Goal: Obtain resource: Obtain resource

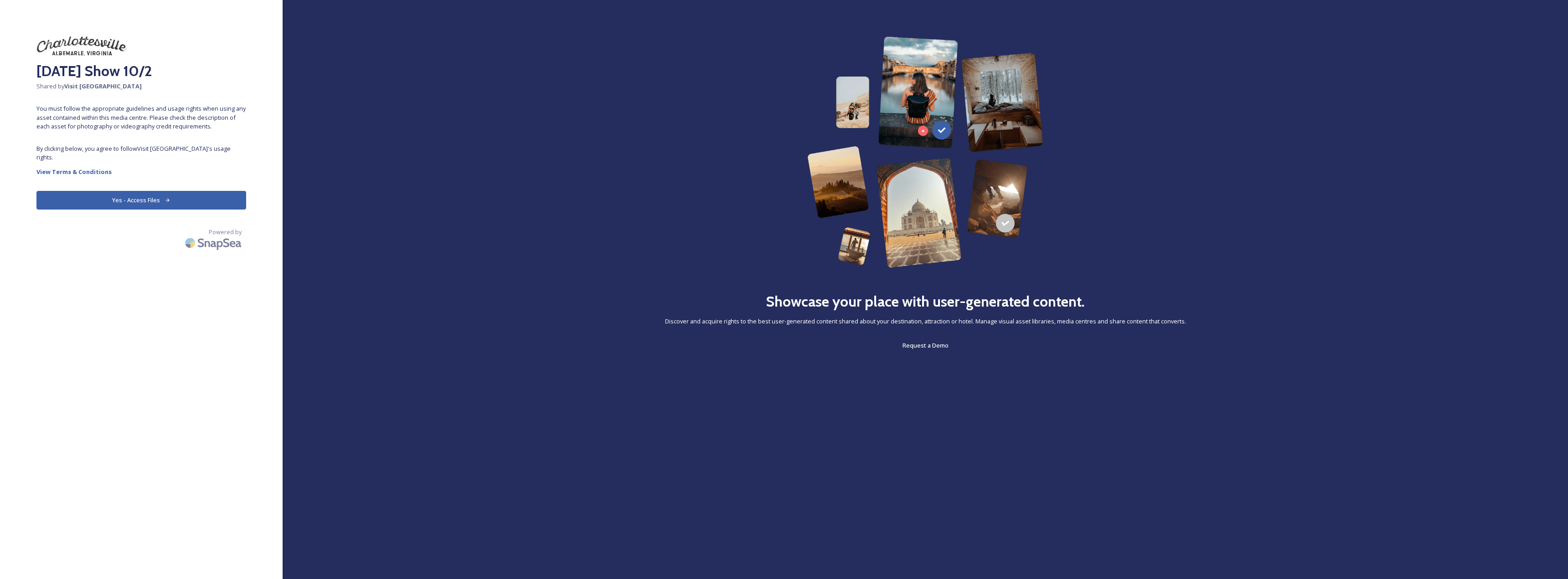
click at [137, 191] on button "Yes - Access Files" at bounding box center [141, 201] width 210 height 19
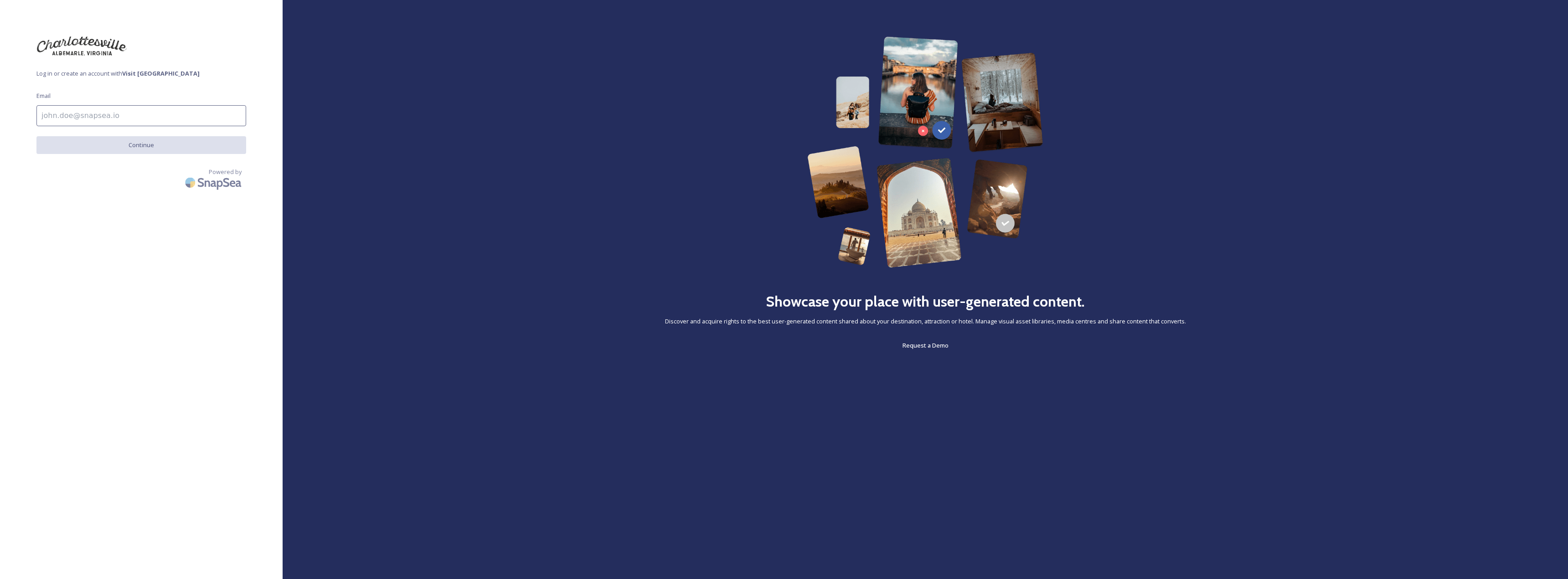
click at [105, 120] on input at bounding box center [141, 116] width 210 height 21
type input "[PERSON_NAME][EMAIL_ADDRESS][DOMAIN_NAME]"
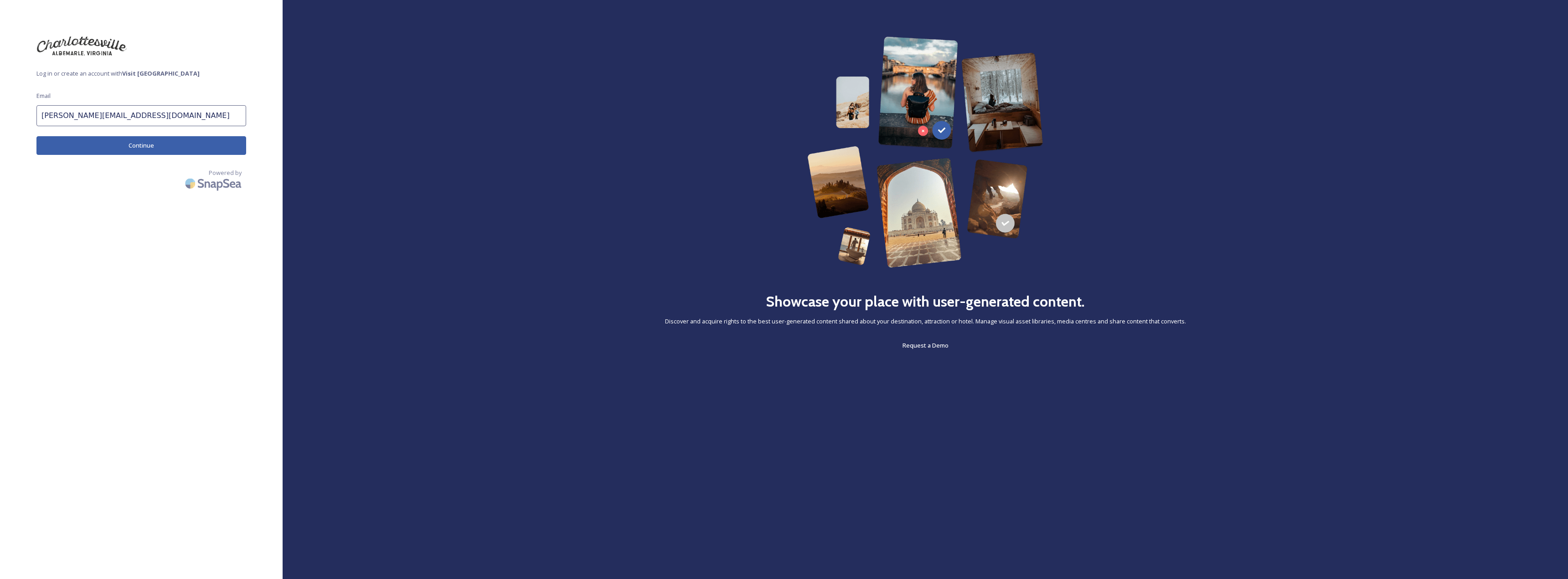
click at [103, 148] on button "Continue" at bounding box center [141, 146] width 210 height 19
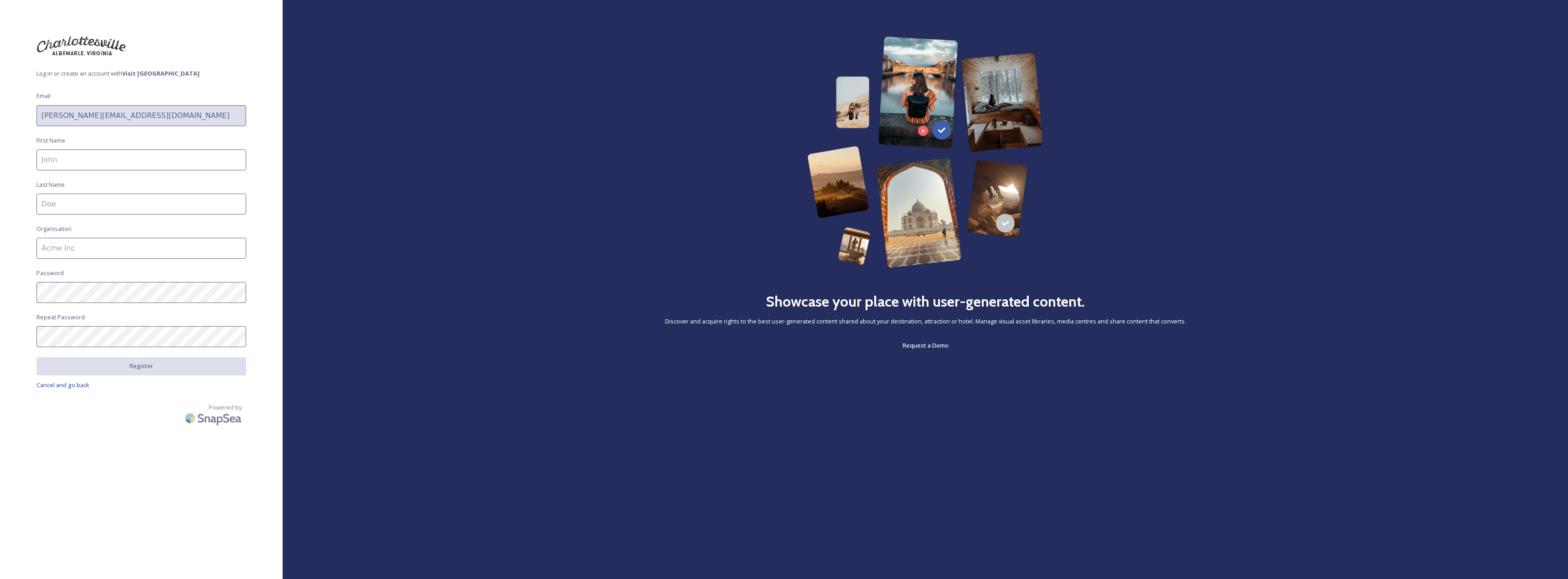
click at [91, 161] on input at bounding box center [141, 159] width 210 height 21
type input "[PERSON_NAME]"
click at [78, 201] on input at bounding box center [141, 204] width 210 height 21
type input "DeLoughy"
click at [72, 251] on input at bounding box center [141, 248] width 210 height 21
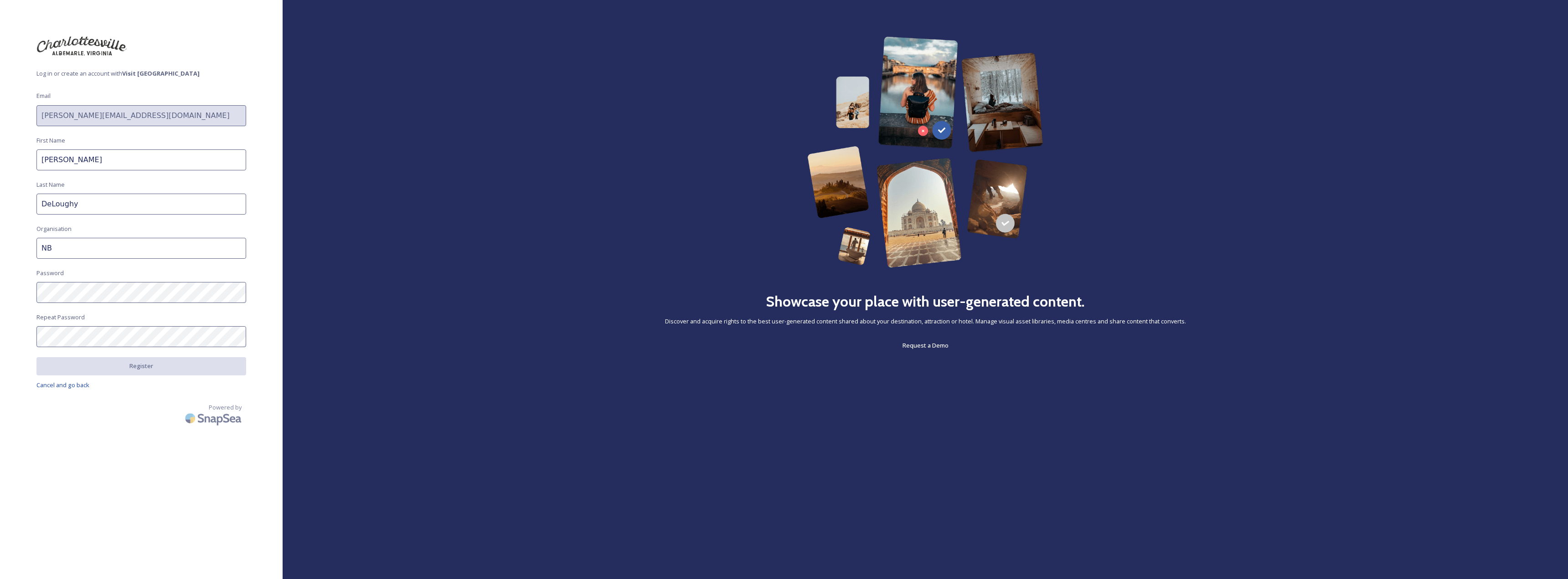
type input "N"
type input "[DATE] Show"
click at [34, 332] on div "Log in or create an account with Visit [GEOGRAPHIC_DATA] Email [EMAIL_ADDRESS][…" at bounding box center [141, 289] width 283 height 506
click at [64, 358] on button "Register" at bounding box center [141, 367] width 210 height 19
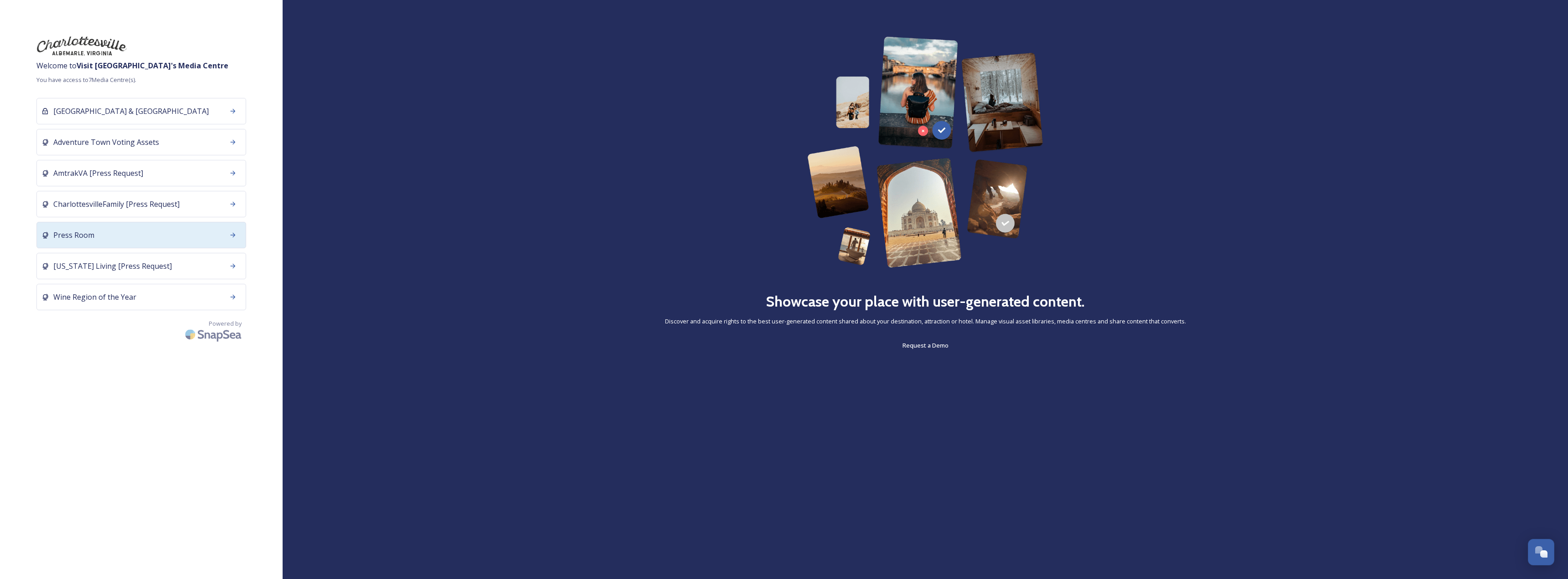
click at [157, 243] on div "Press Room" at bounding box center [141, 234] width 210 height 26
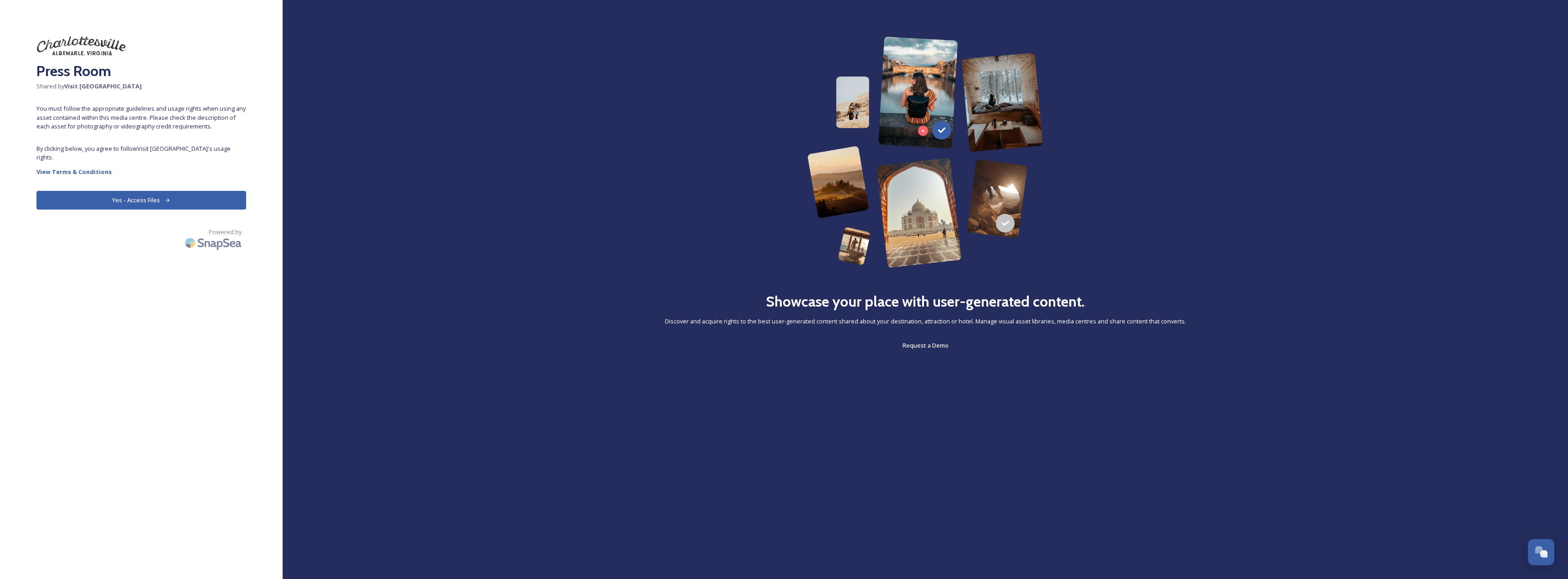
click at [176, 198] on button "Yes - Access Files" at bounding box center [141, 201] width 210 height 19
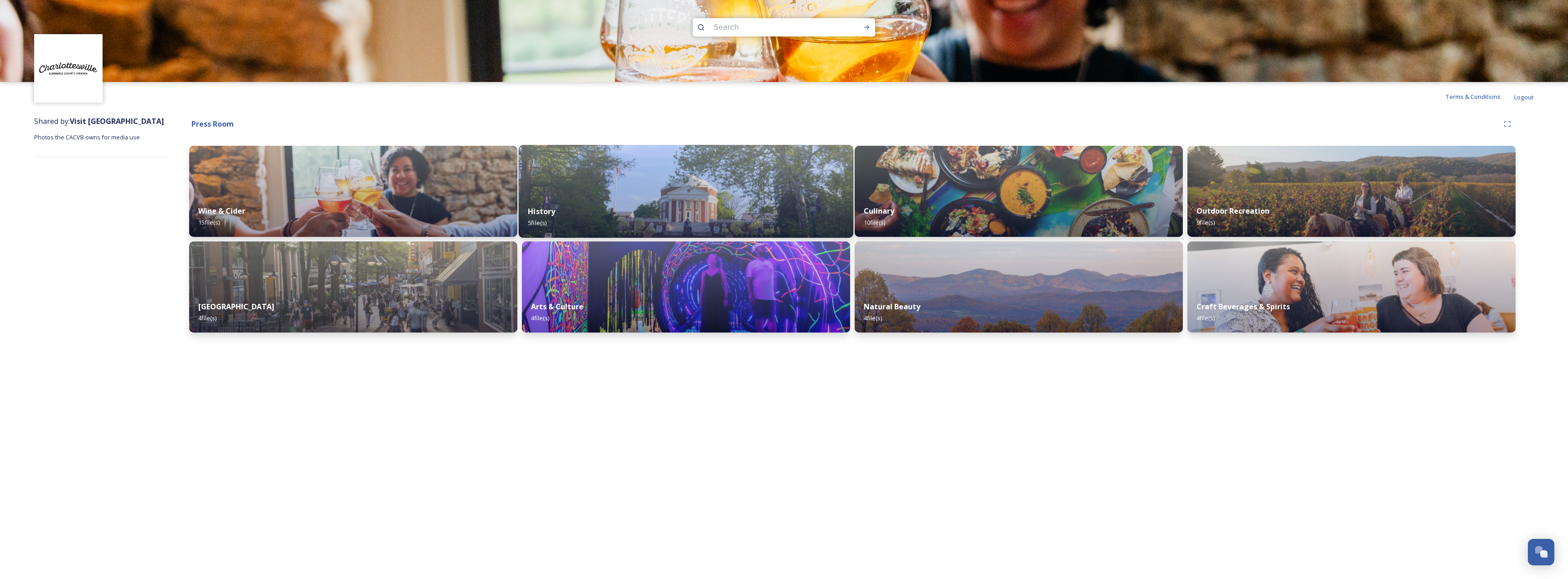
click at [632, 199] on div "History 5 file(s)" at bounding box center [686, 217] width 335 height 41
click at [1227, 195] on img at bounding box center [1351, 191] width 335 height 93
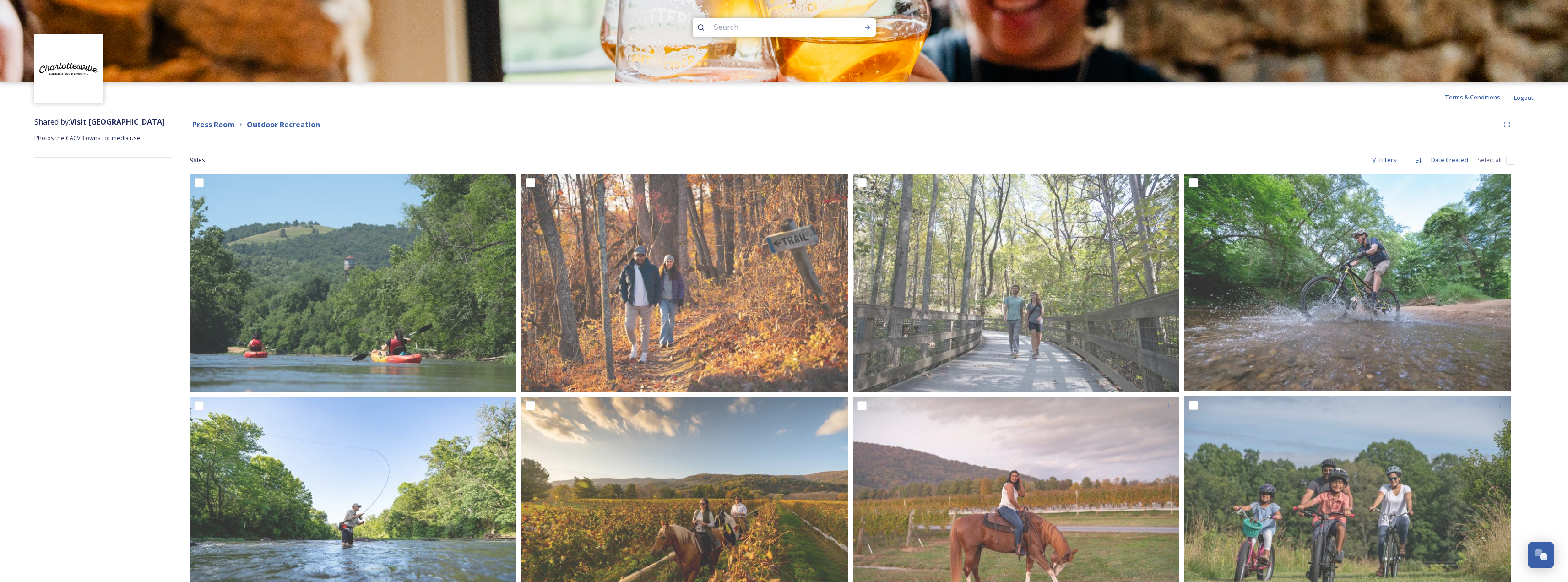
click at [231, 125] on strong "Press Room" at bounding box center [213, 124] width 43 height 10
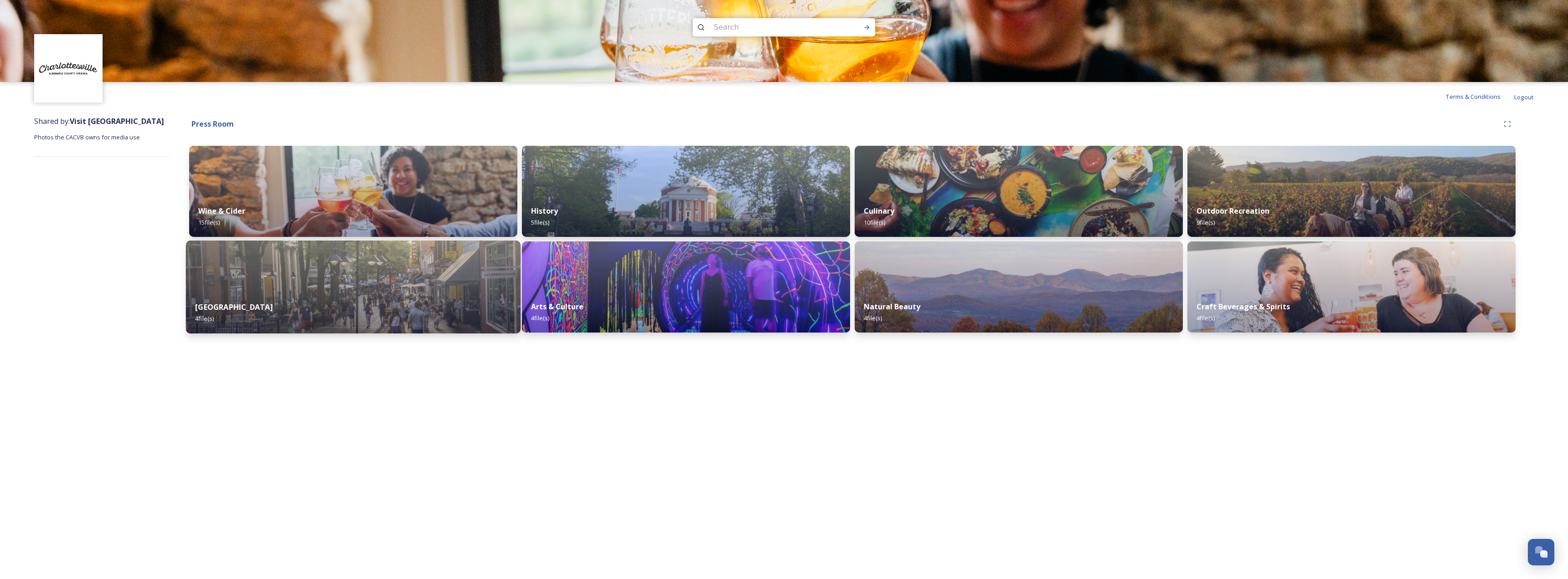
click at [309, 277] on img at bounding box center [353, 287] width 335 height 93
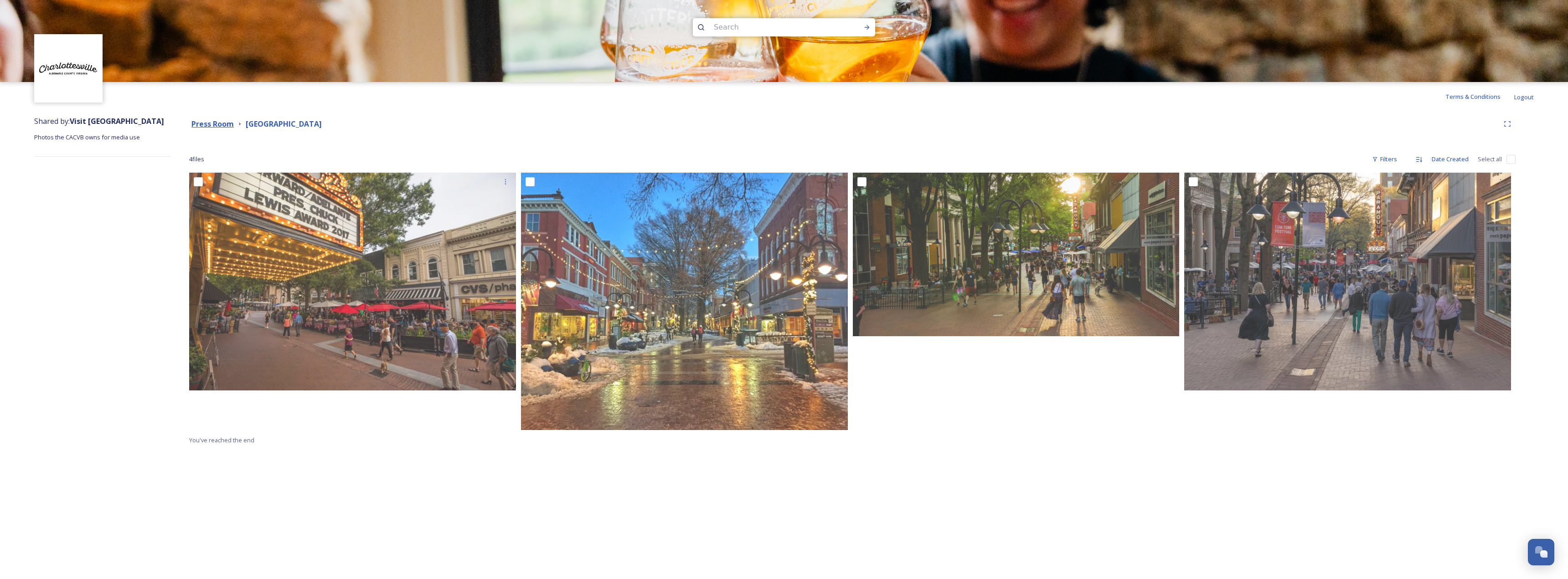
click at [220, 120] on strong "Press Room" at bounding box center [212, 124] width 43 height 10
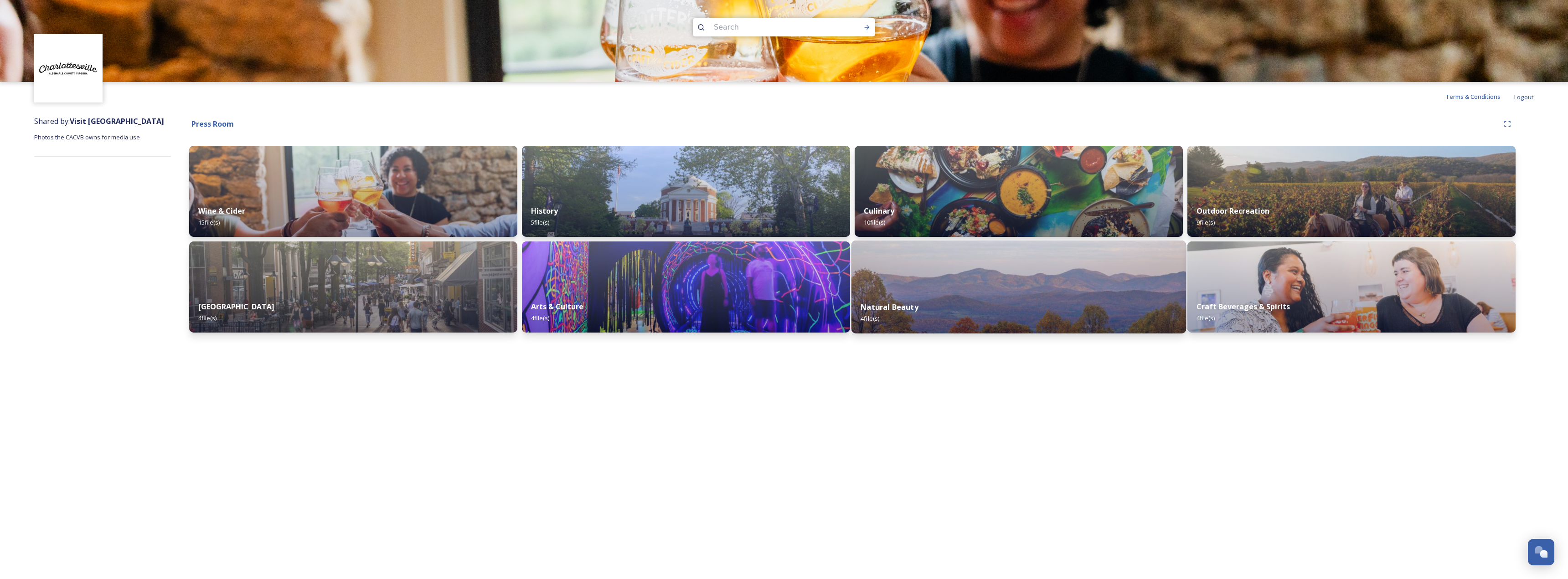
click at [946, 278] on img at bounding box center [1019, 287] width 335 height 93
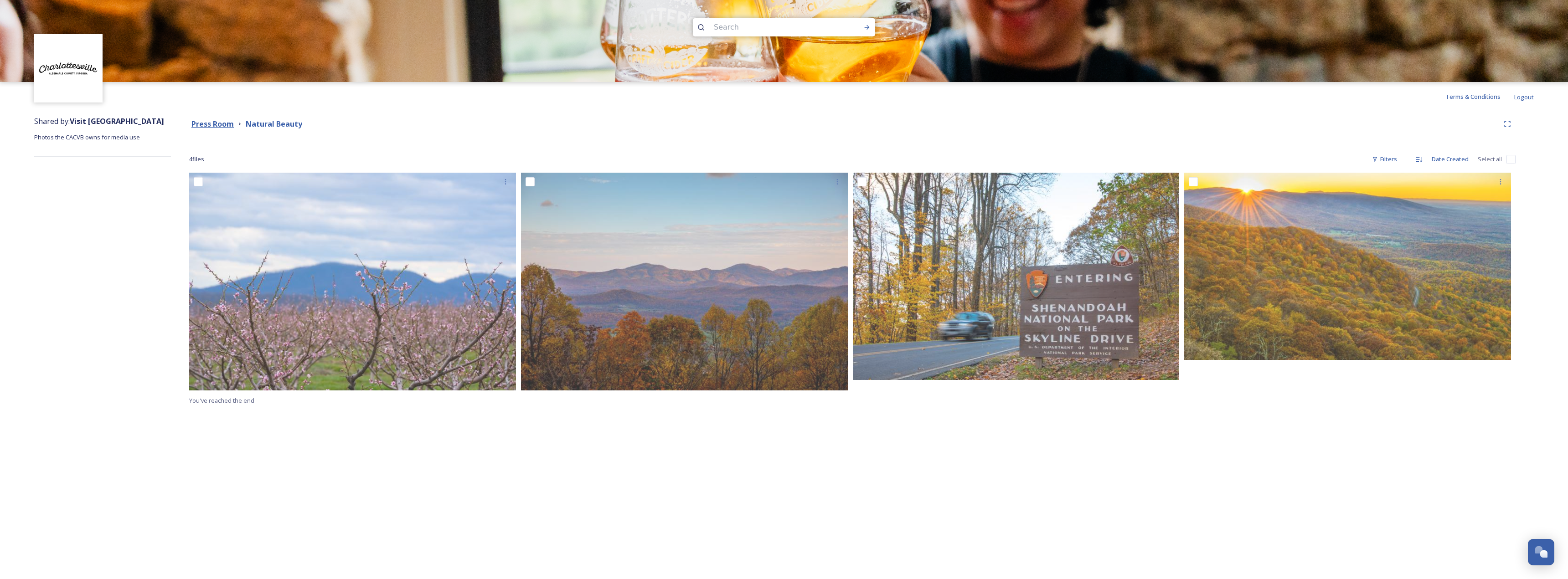
click at [224, 125] on strong "Press Room" at bounding box center [212, 124] width 43 height 10
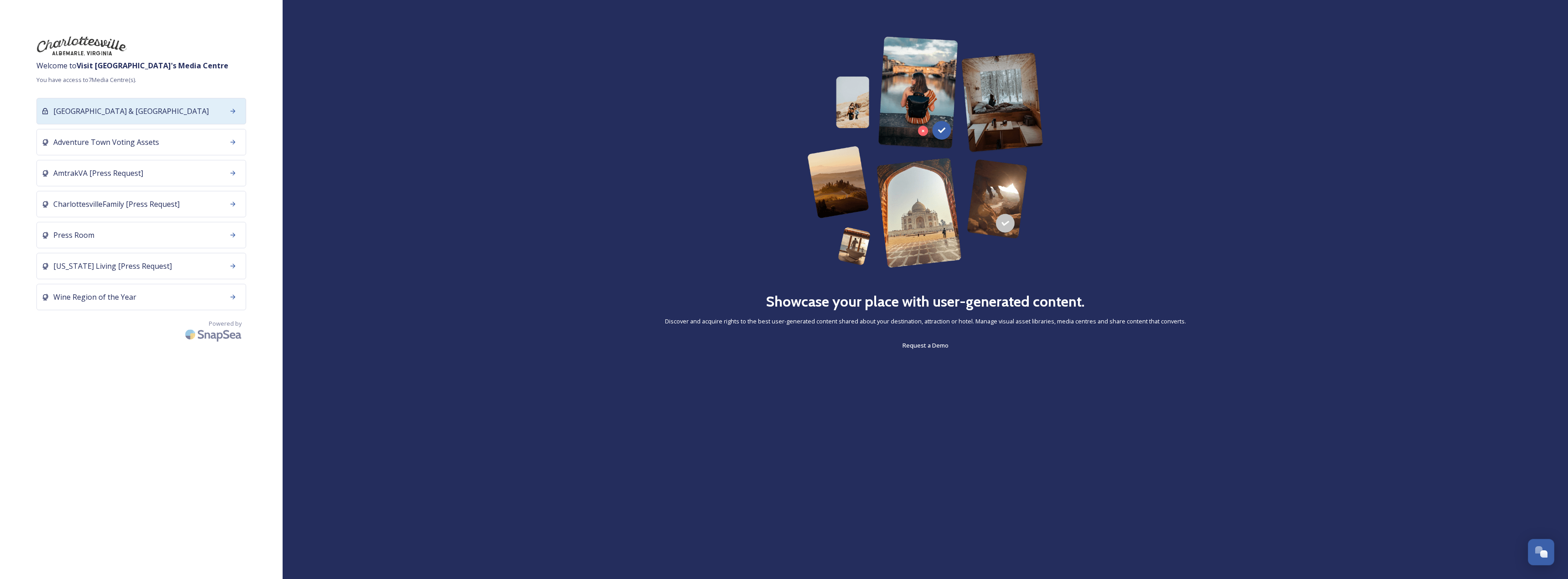
click at [193, 121] on div "[GEOGRAPHIC_DATA] & [GEOGRAPHIC_DATA]" at bounding box center [141, 111] width 210 height 26
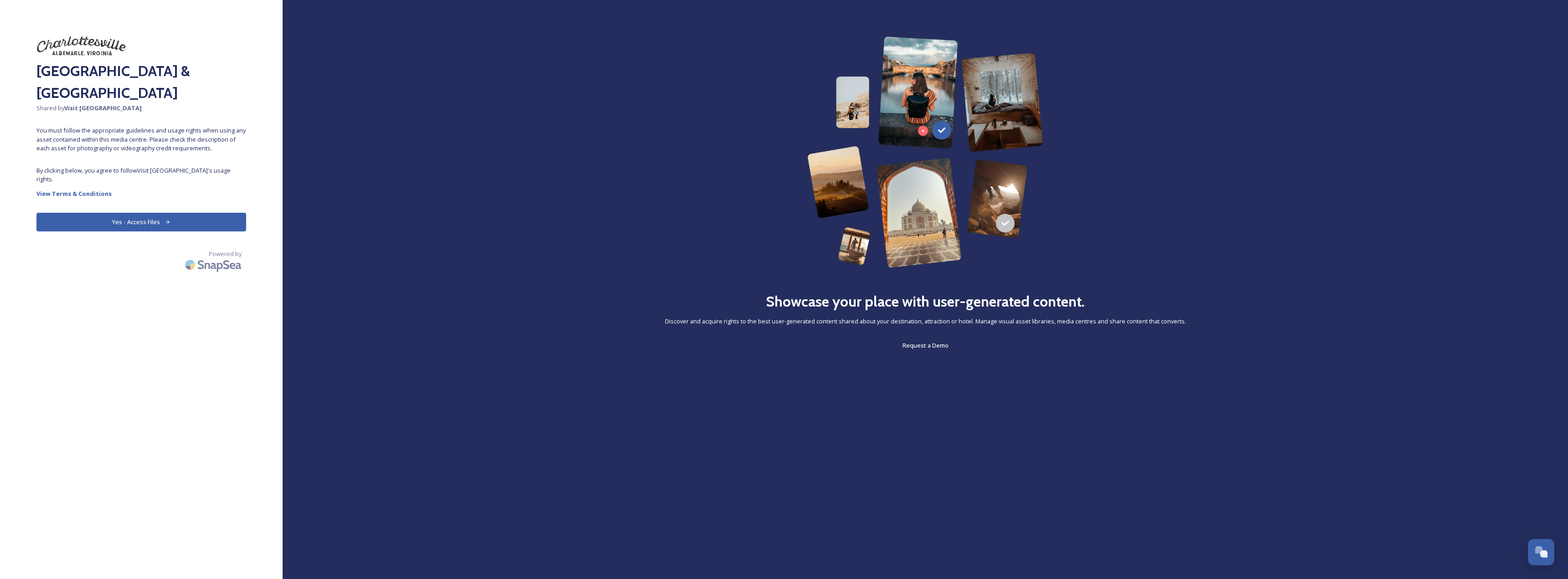
click at [173, 213] on button "Yes - Access Files" at bounding box center [141, 222] width 210 height 19
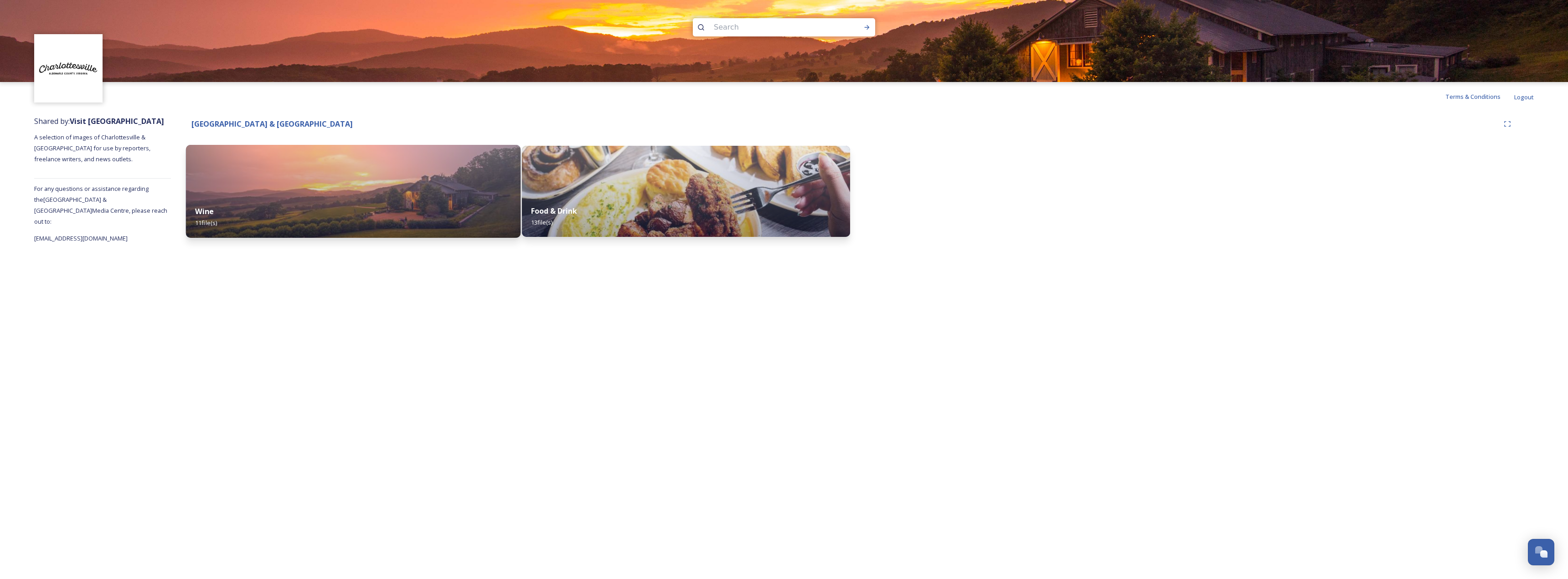
click at [275, 198] on div "Wine 11 file(s)" at bounding box center [353, 217] width 335 height 41
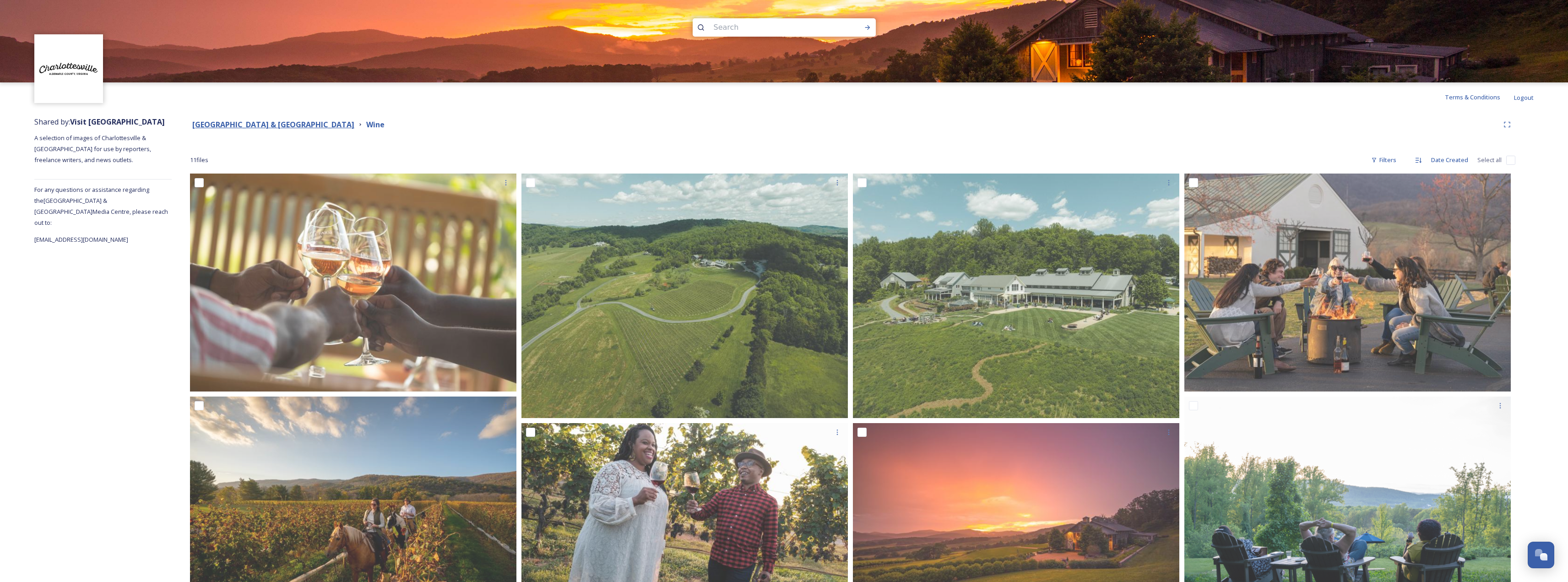
click at [249, 128] on strong "[GEOGRAPHIC_DATA] & [GEOGRAPHIC_DATA]" at bounding box center [273, 124] width 162 height 10
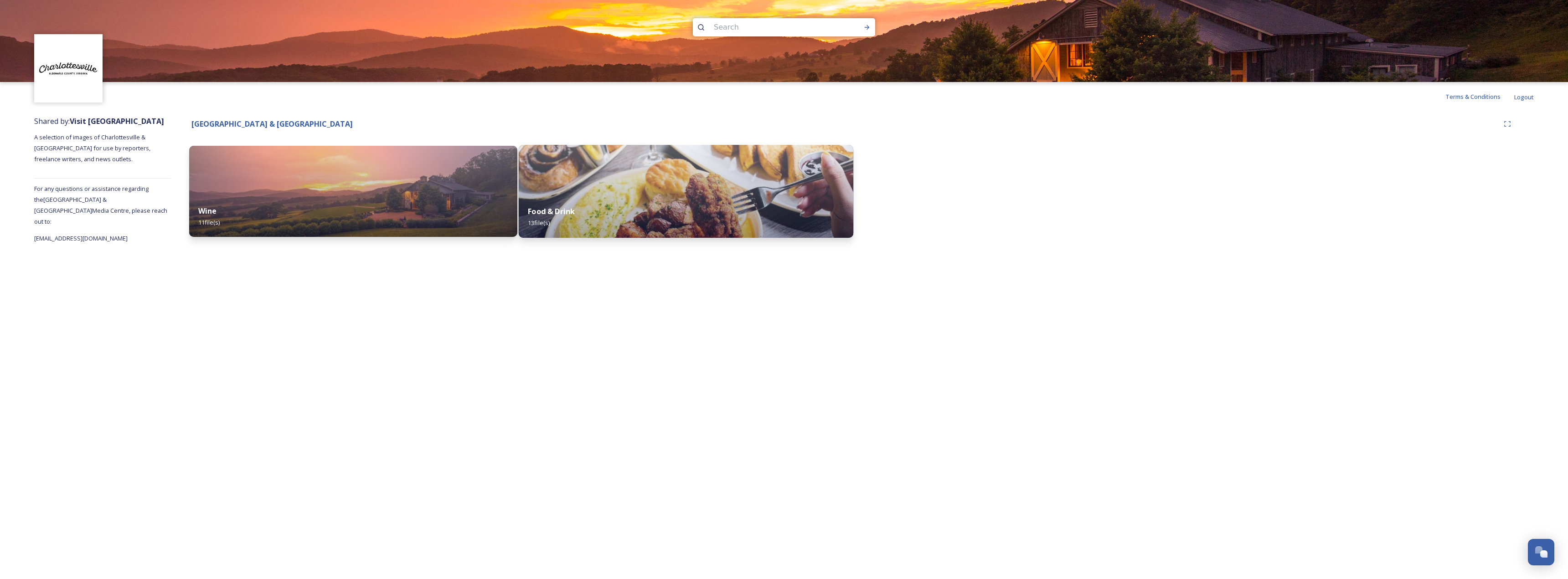
click at [566, 178] on img at bounding box center [686, 191] width 335 height 93
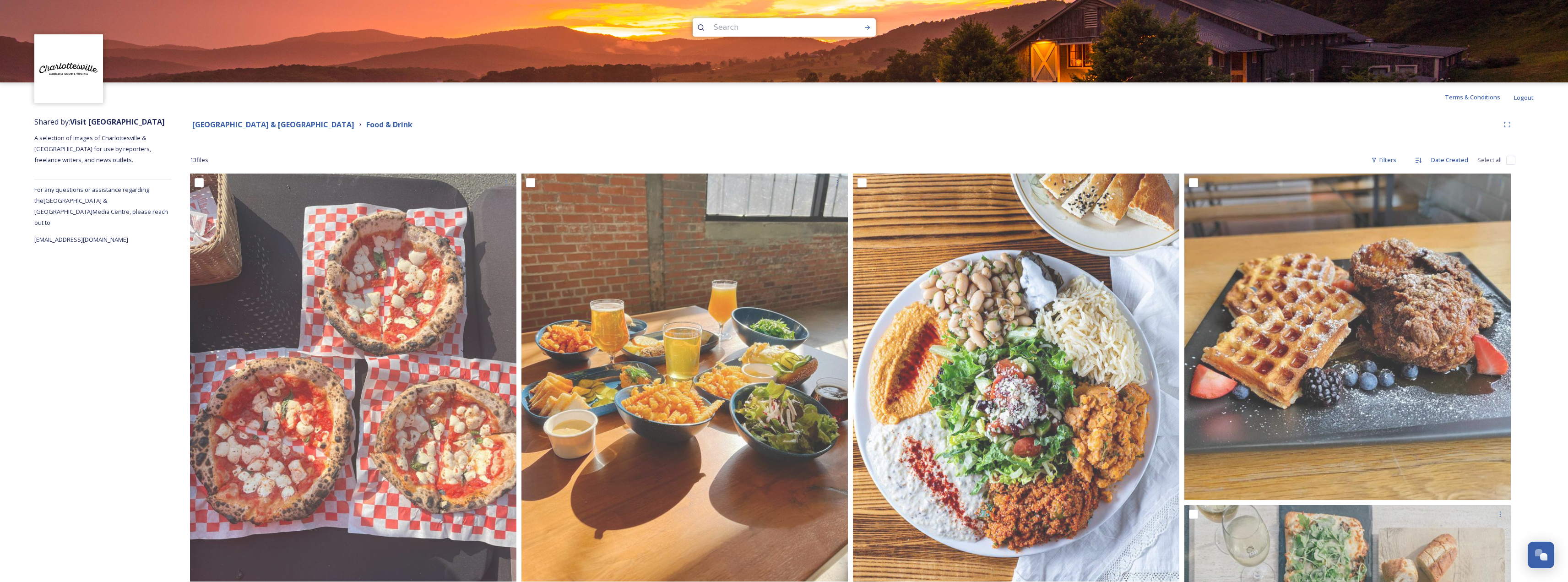
click at [306, 126] on strong "[GEOGRAPHIC_DATA] & [GEOGRAPHIC_DATA]" at bounding box center [273, 124] width 162 height 10
